Goal: Task Accomplishment & Management: Manage account settings

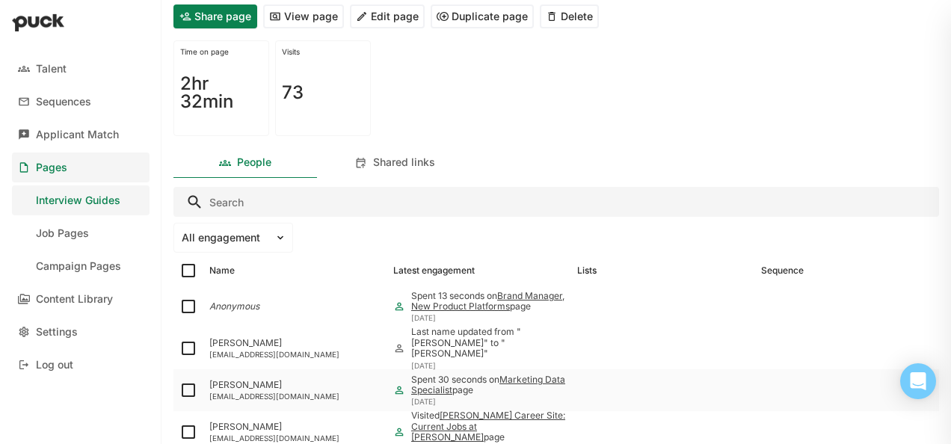
scroll to position [224, 0]
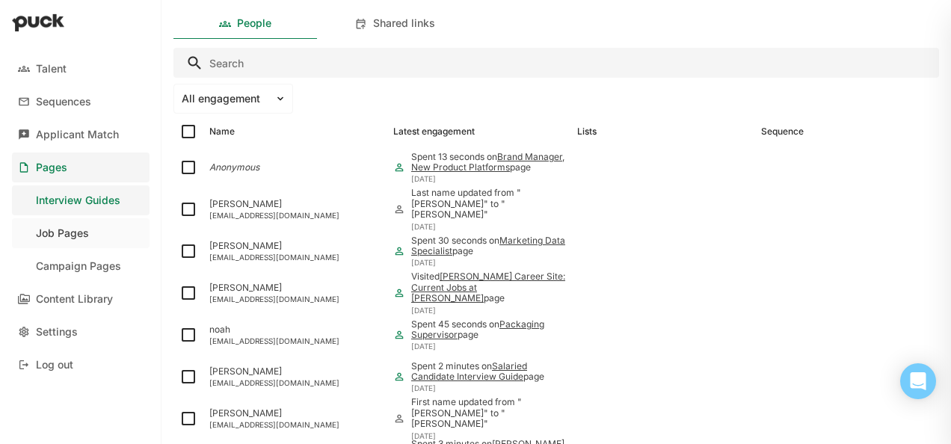
click at [73, 238] on div "Job Pages" at bounding box center [62, 233] width 53 height 13
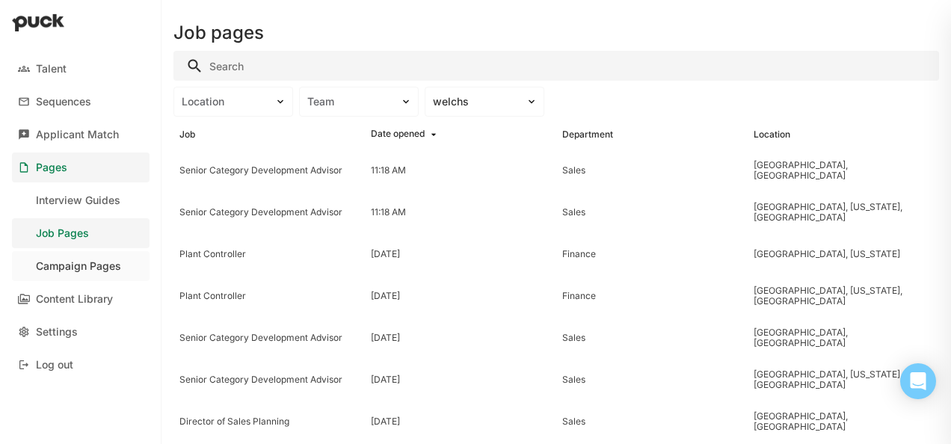
click at [67, 264] on div "Campaign Pages" at bounding box center [78, 266] width 85 height 13
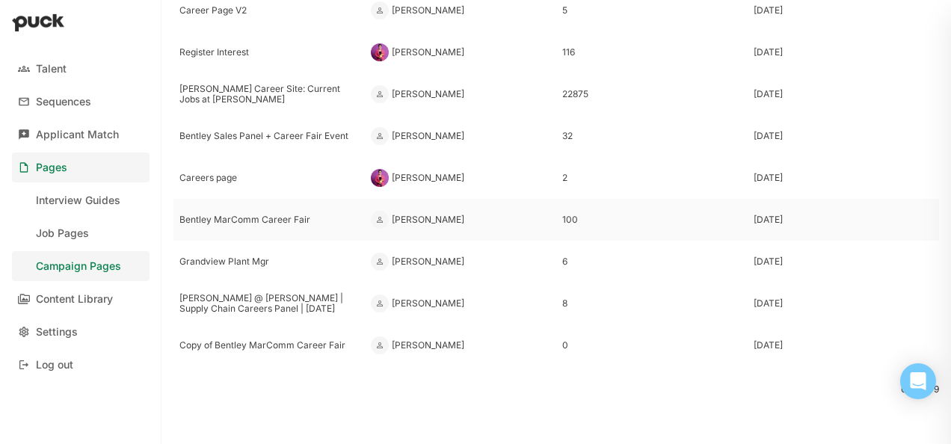
scroll to position [126, 0]
click at [74, 205] on div "Interview Guides" at bounding box center [78, 200] width 85 height 13
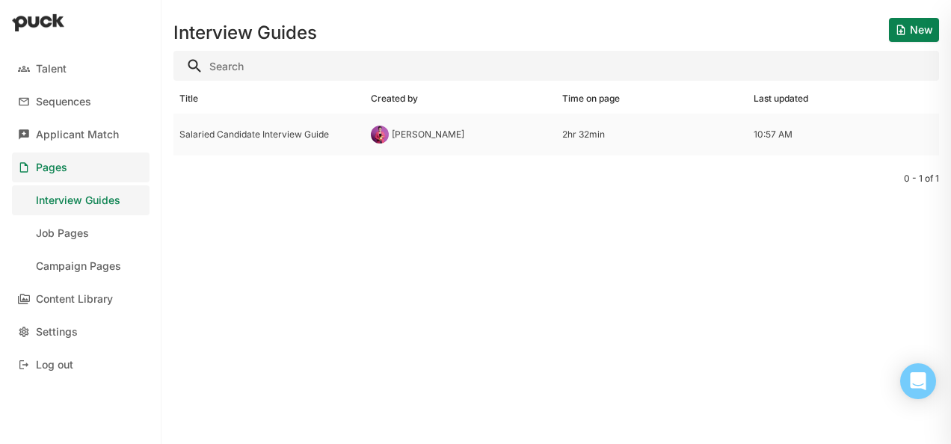
click at [266, 136] on div "Salaried Candidate Interview Guide" at bounding box center [268, 134] width 179 height 10
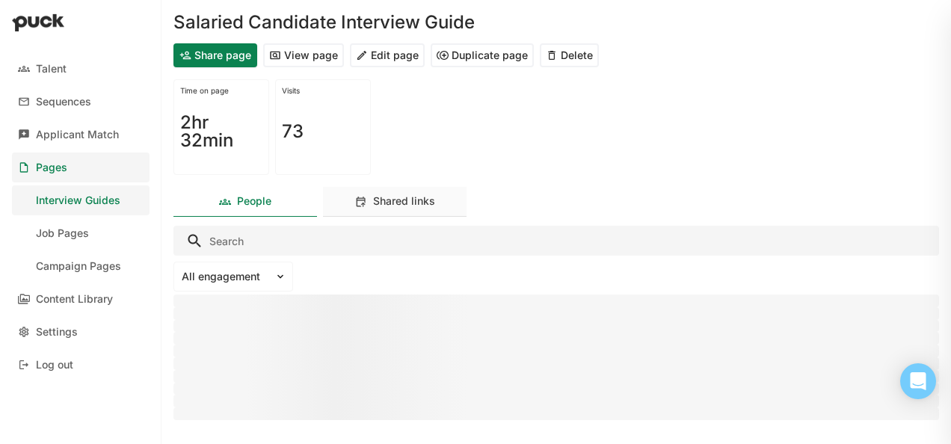
scroll to position [88, 0]
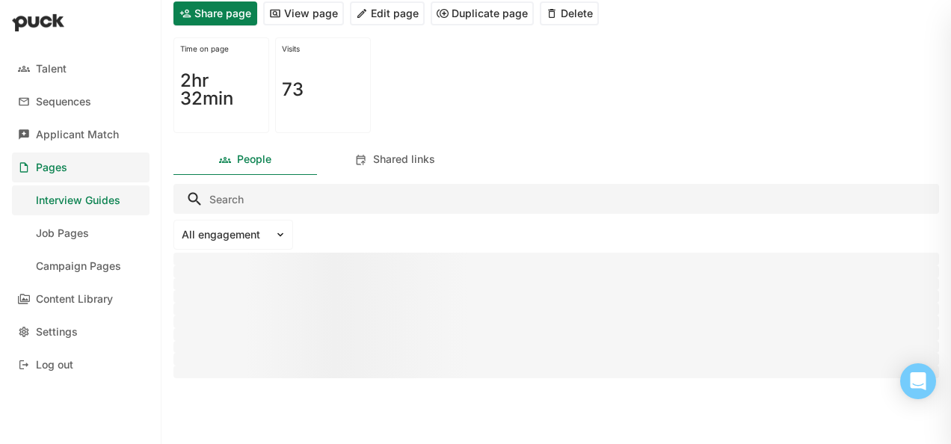
click at [220, 15] on button "Share page" at bounding box center [215, 13] width 84 height 24
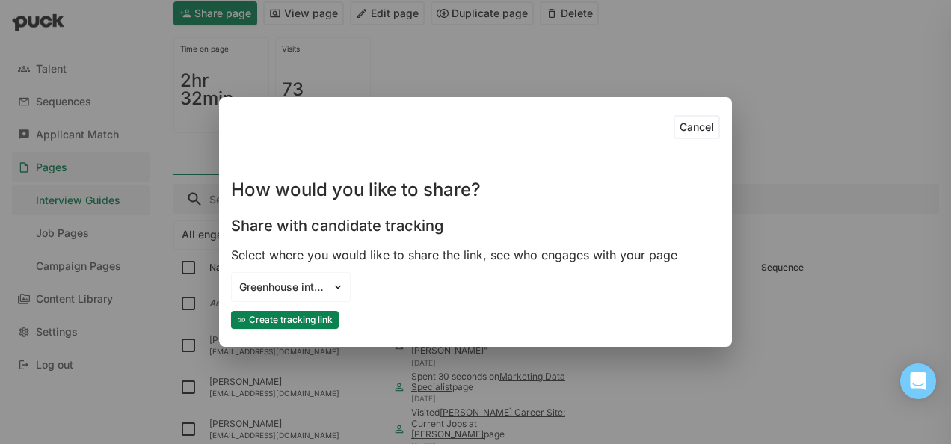
click at [305, 321] on button "Create tracking link" at bounding box center [285, 320] width 108 height 18
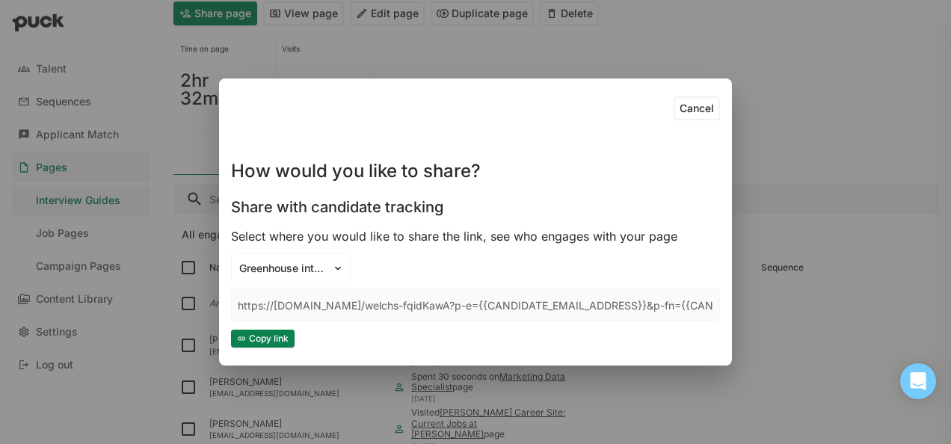
click at [258, 337] on button "Copy link" at bounding box center [263, 339] width 64 height 18
click at [715, 108] on button "Cancel" at bounding box center [697, 108] width 46 height 24
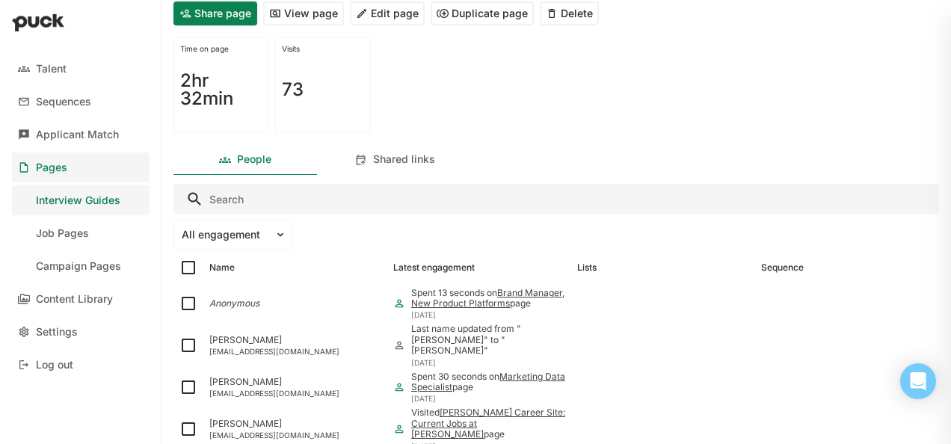
click at [387, 22] on button "Edit page" at bounding box center [387, 13] width 75 height 24
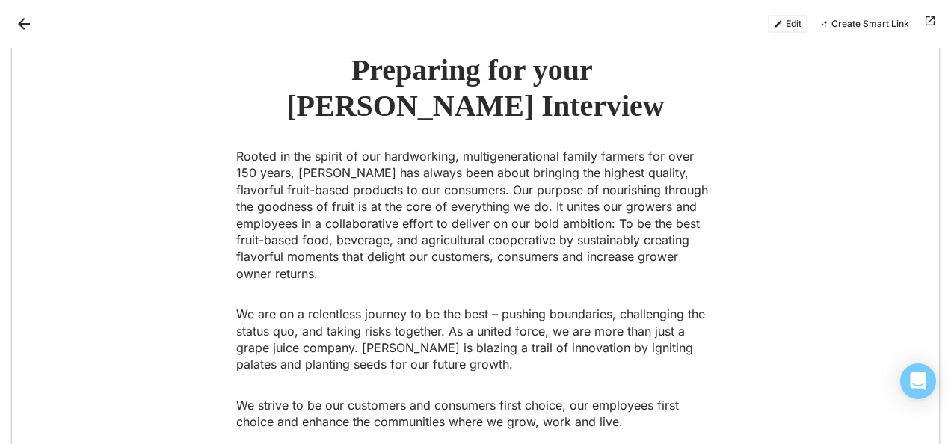
scroll to position [150, 0]
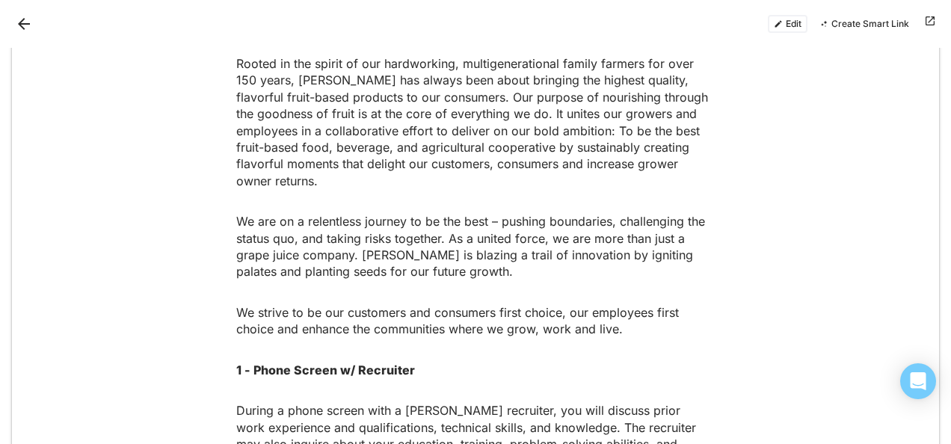
click at [786, 24] on button "Edit" at bounding box center [788, 24] width 40 height 18
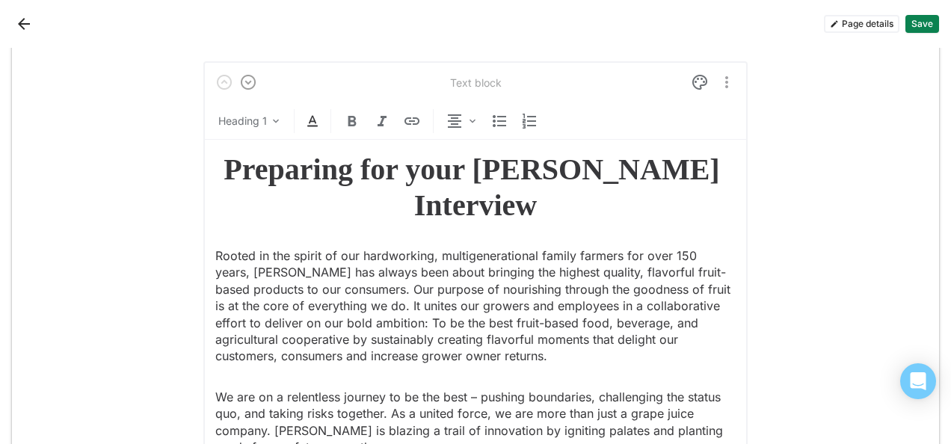
scroll to position [0, 0]
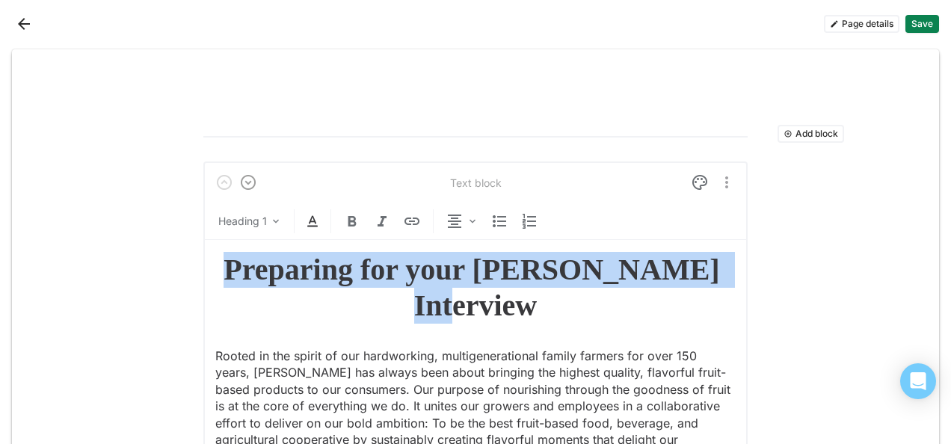
drag, startPoint x: 534, startPoint y: 306, endPoint x: 265, endPoint y: 268, distance: 271.9
click at [265, 268] on h1 "Preparing for your [PERSON_NAME] Interview" at bounding box center [475, 288] width 520 height 72
click at [720, 185] on img "More options" at bounding box center [727, 182] width 18 height 18
drag, startPoint x: 432, startPoint y: 298, endPoint x: 404, endPoint y: 275, distance: 36.1
click at [404, 275] on h1 "Preparing for your [PERSON_NAME] Interview" at bounding box center [475, 288] width 520 height 72
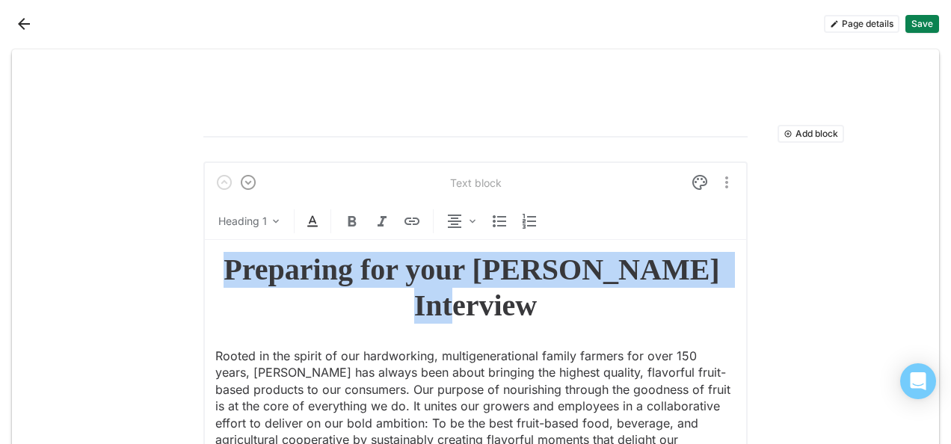
click at [538, 316] on h1 "Preparing for your [PERSON_NAME] Interview" at bounding box center [475, 288] width 520 height 72
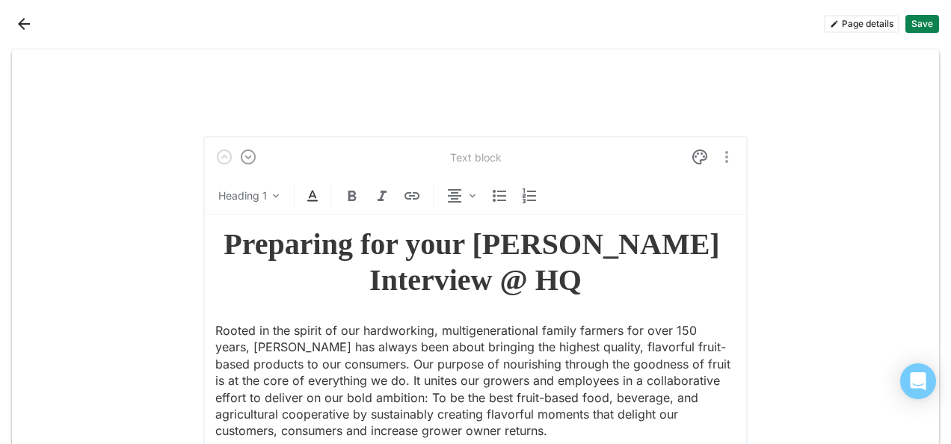
click at [919, 18] on button "Save" at bounding box center [923, 24] width 34 height 18
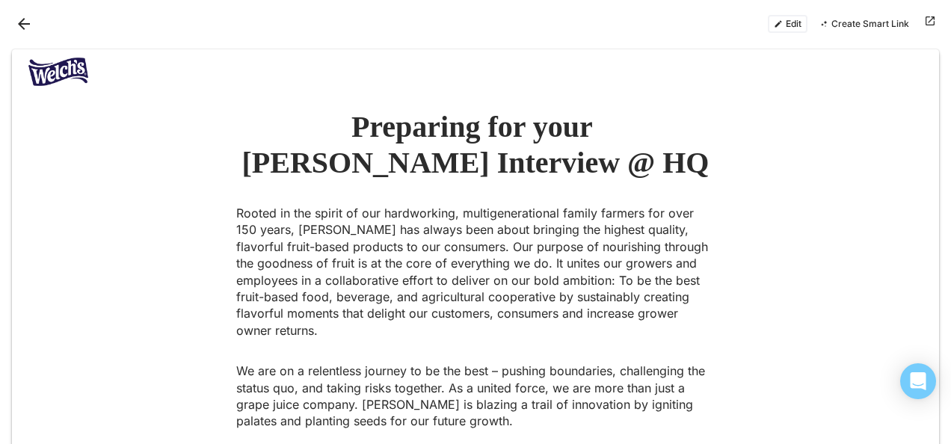
click at [873, 22] on button "Create Smart Link" at bounding box center [865, 24] width 102 height 18
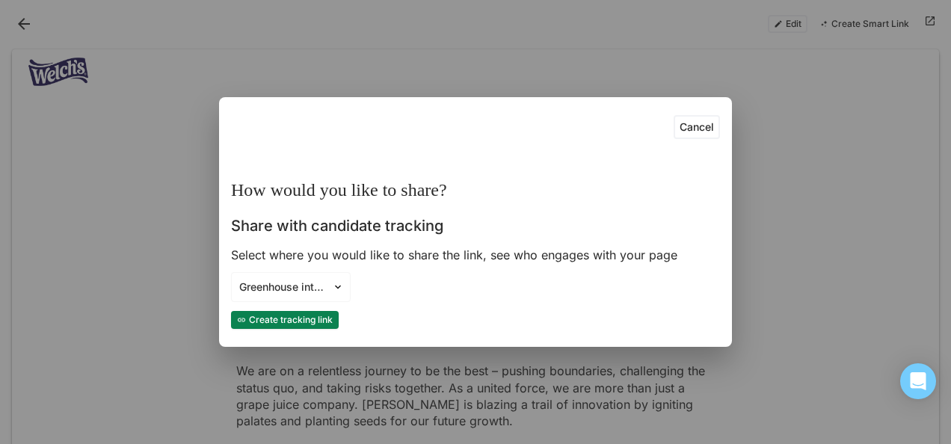
click at [277, 322] on button "Create tracking link" at bounding box center [285, 320] width 108 height 18
